Goal: Task Accomplishment & Management: Manage account settings

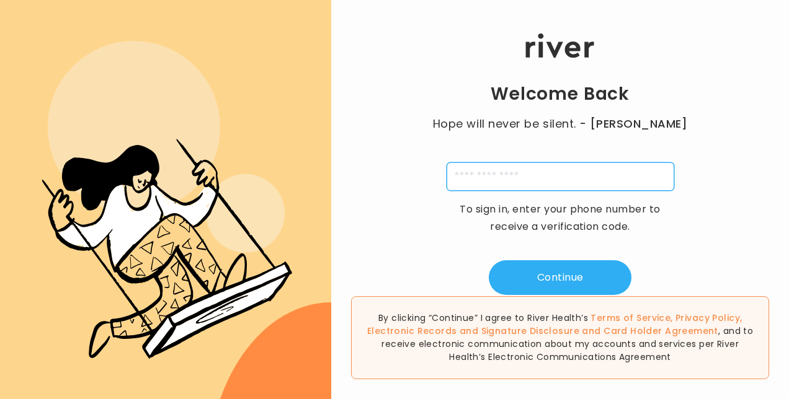
click at [584, 181] on input "tel" at bounding box center [561, 176] width 228 height 29
type input "**********"
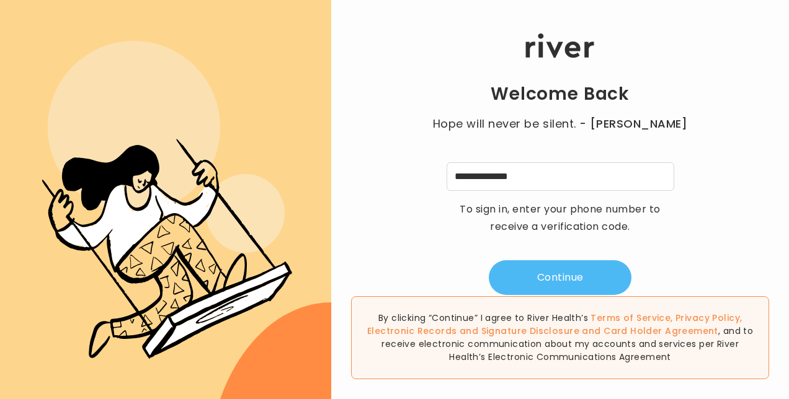
click at [572, 280] on button "Continue" at bounding box center [560, 277] width 143 height 35
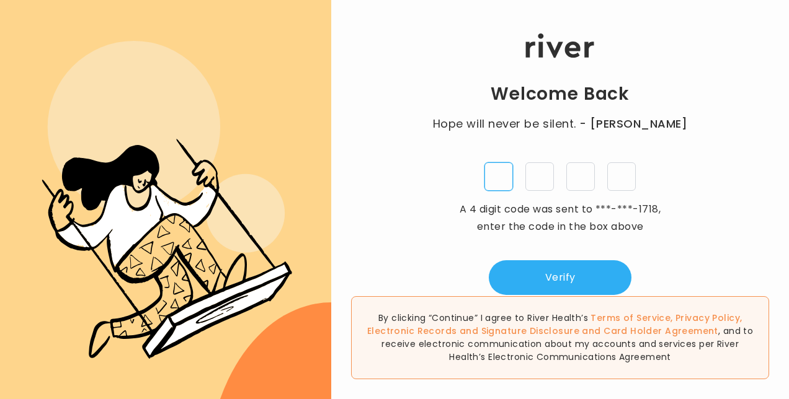
type input "*"
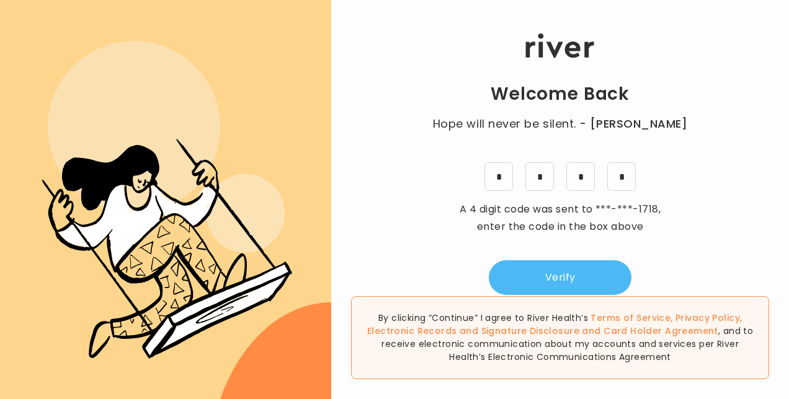
click at [576, 275] on button "Verify" at bounding box center [560, 277] width 143 height 35
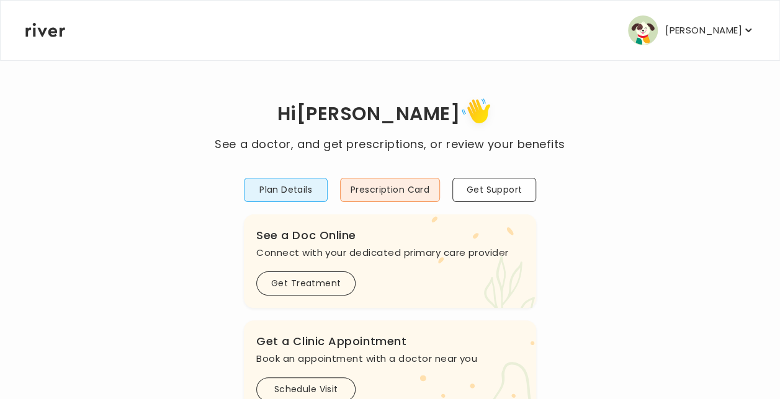
click at [714, 33] on p "[PERSON_NAME]" at bounding box center [703, 30] width 77 height 17
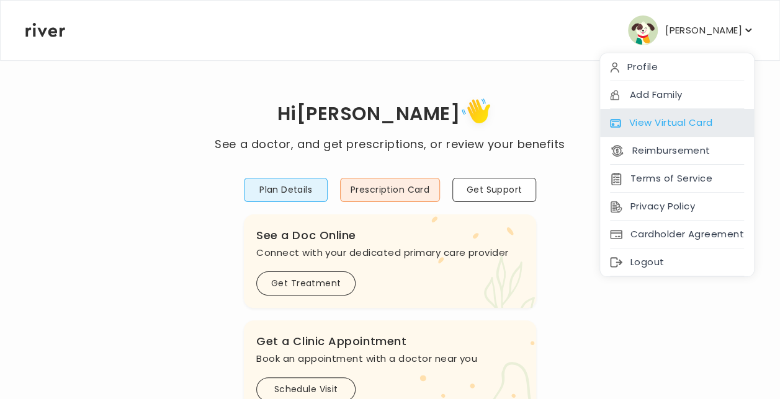
click at [700, 117] on div "View Virtual Card" at bounding box center [677, 123] width 154 height 28
